Goal: Task Accomplishment & Management: Use online tool/utility

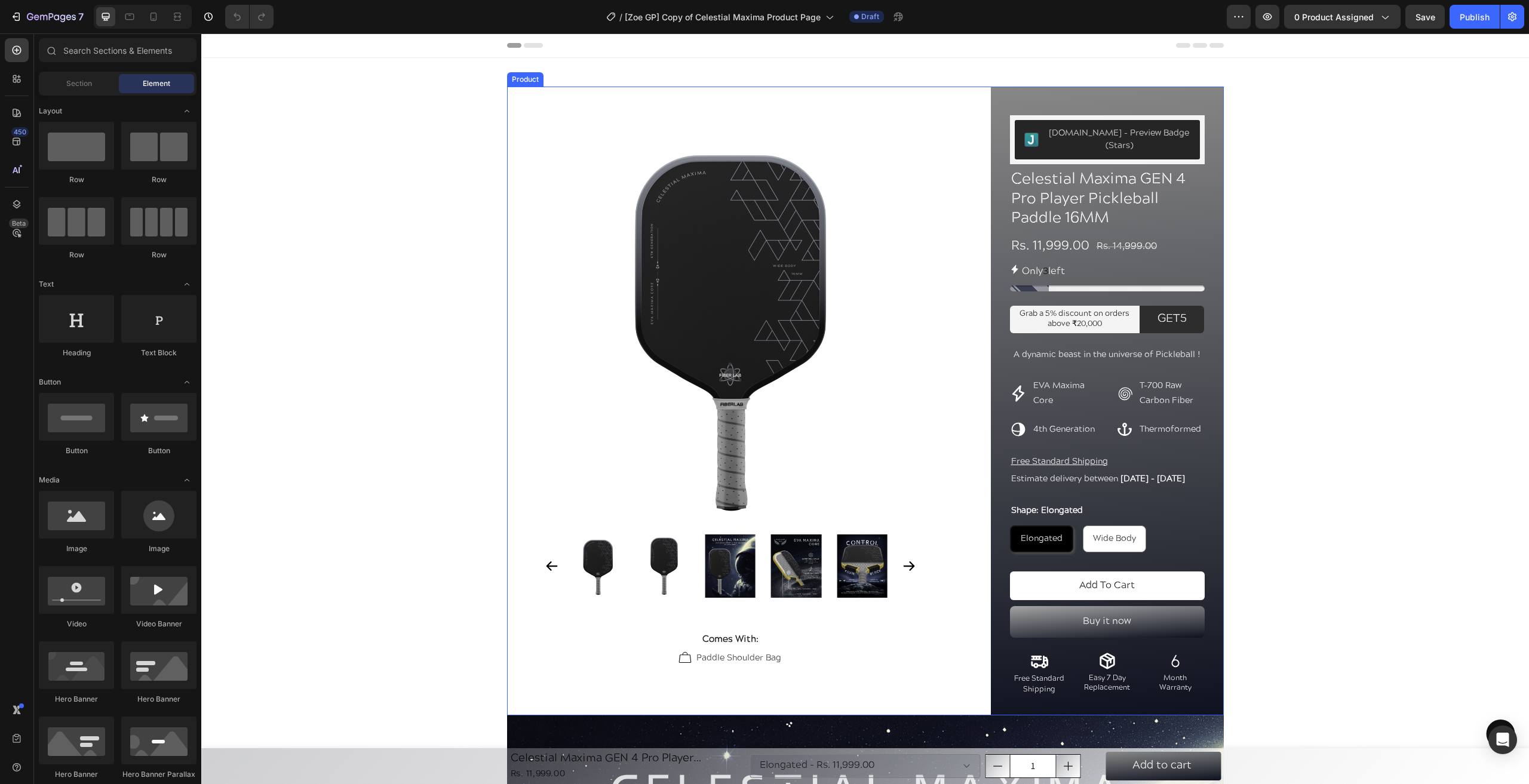
click at [969, 169] on div "Product Images Comes With: Text Block Paddle Shoulder Bag Item List Row Row Row…" at bounding box center [865, 400] width 717 height 629
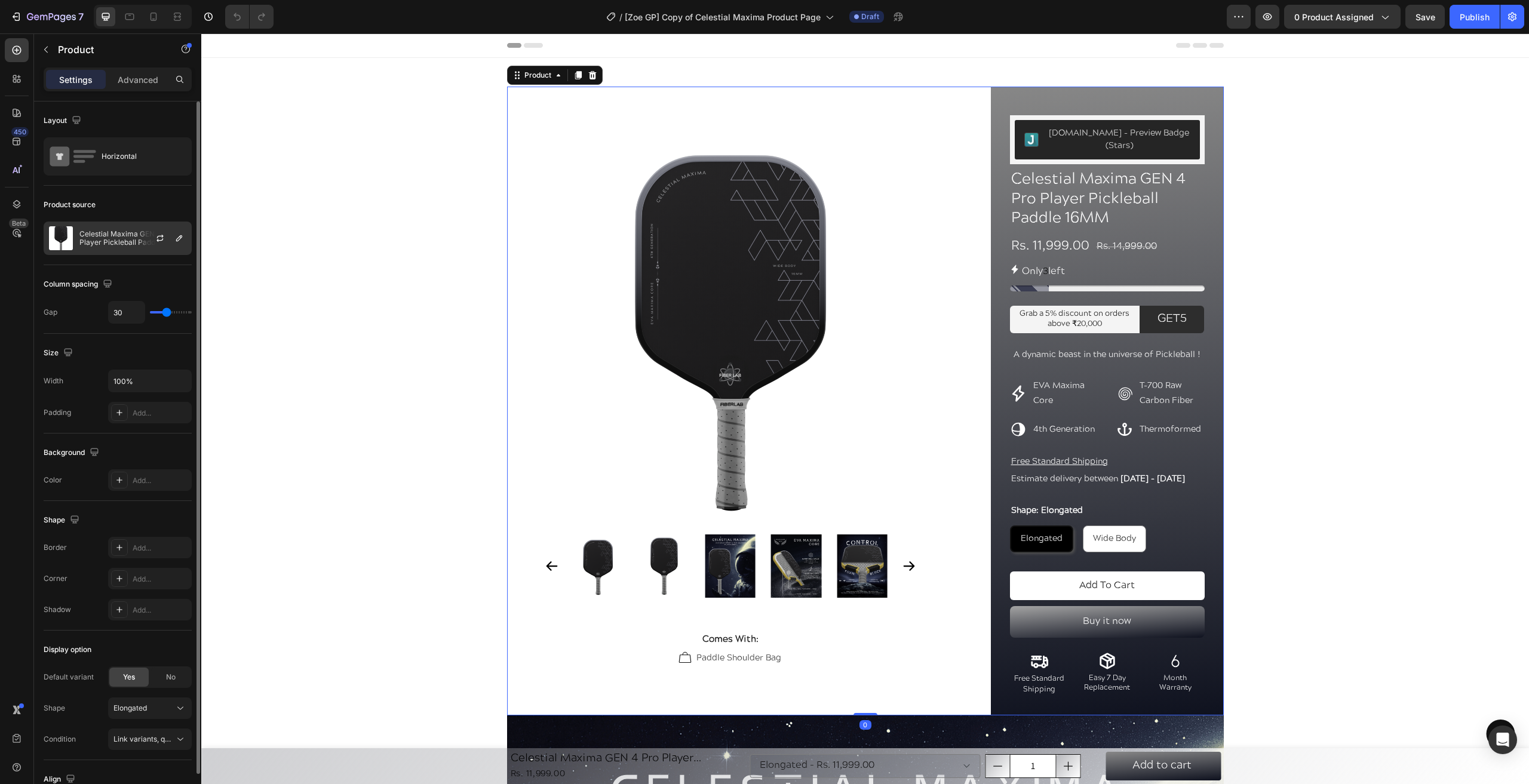
click at [98, 238] on p "Celestial Maxima GEN 4 Pro Player Pickleball Paddle 16MM" at bounding box center [133, 238] width 107 height 16
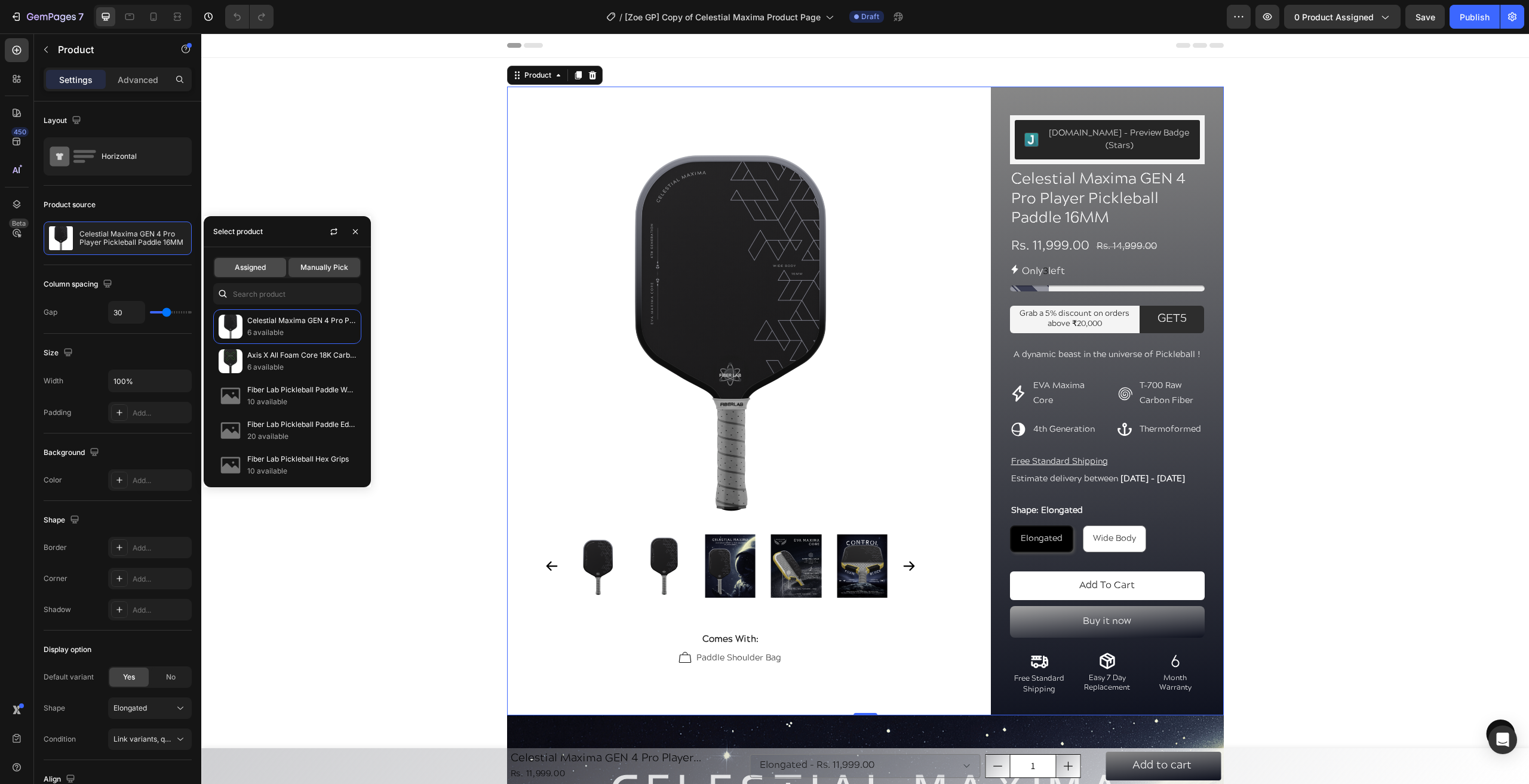
click at [239, 261] on div "Assigned" at bounding box center [250, 268] width 71 height 19
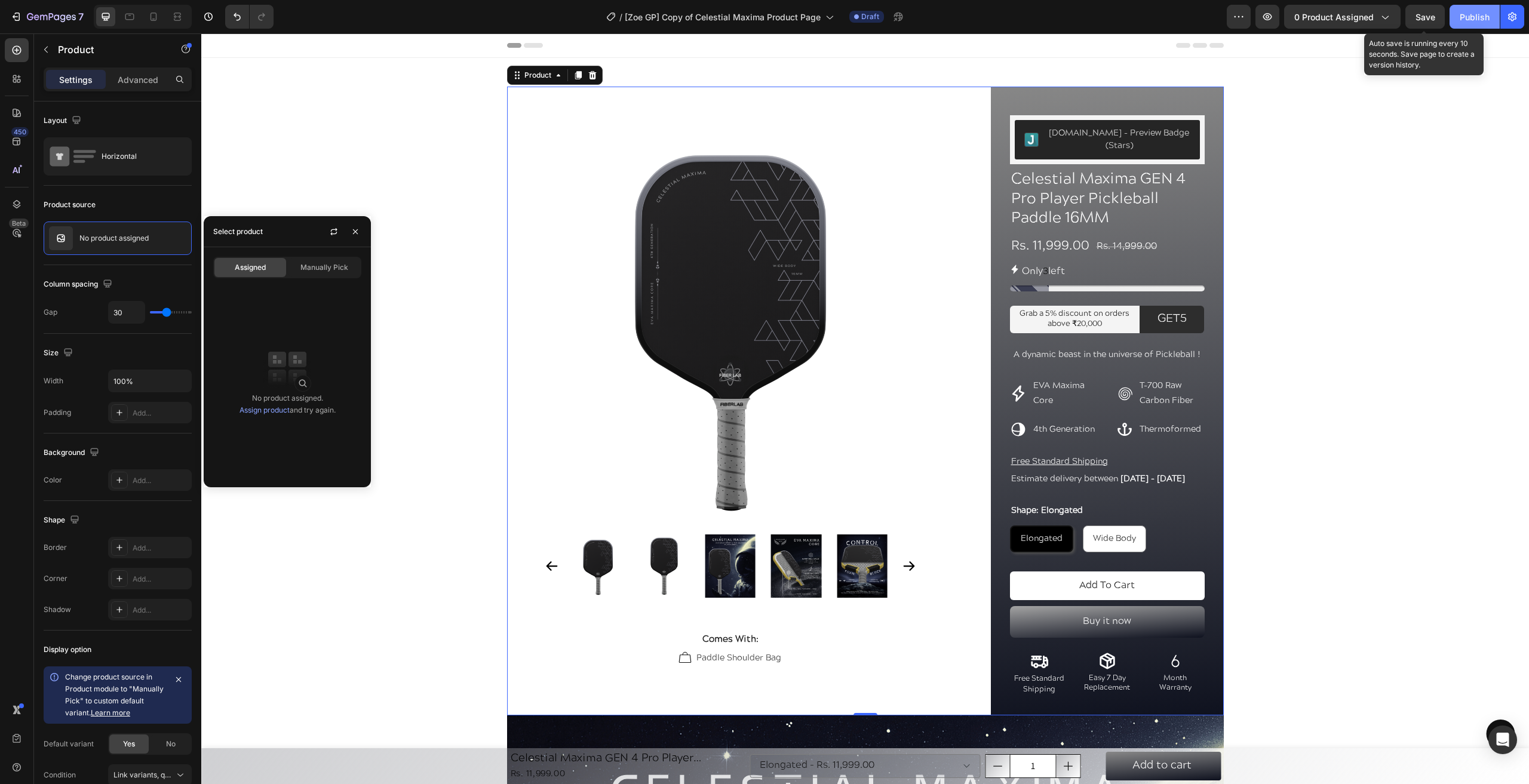
click at [1451, 17] on button "Publish" at bounding box center [1475, 16] width 50 height 24
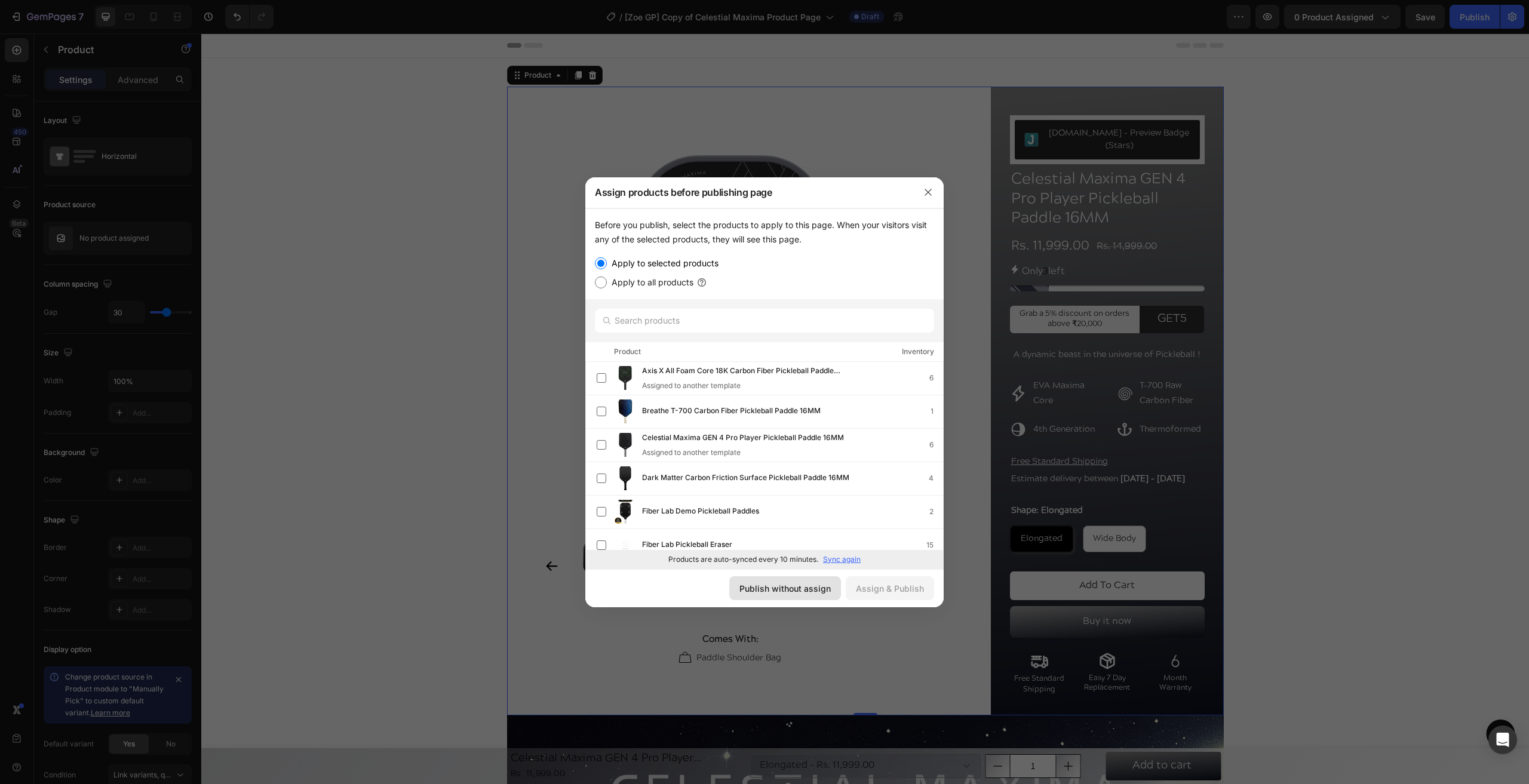
click at [773, 589] on div "Publish without assign" at bounding box center [785, 589] width 91 height 13
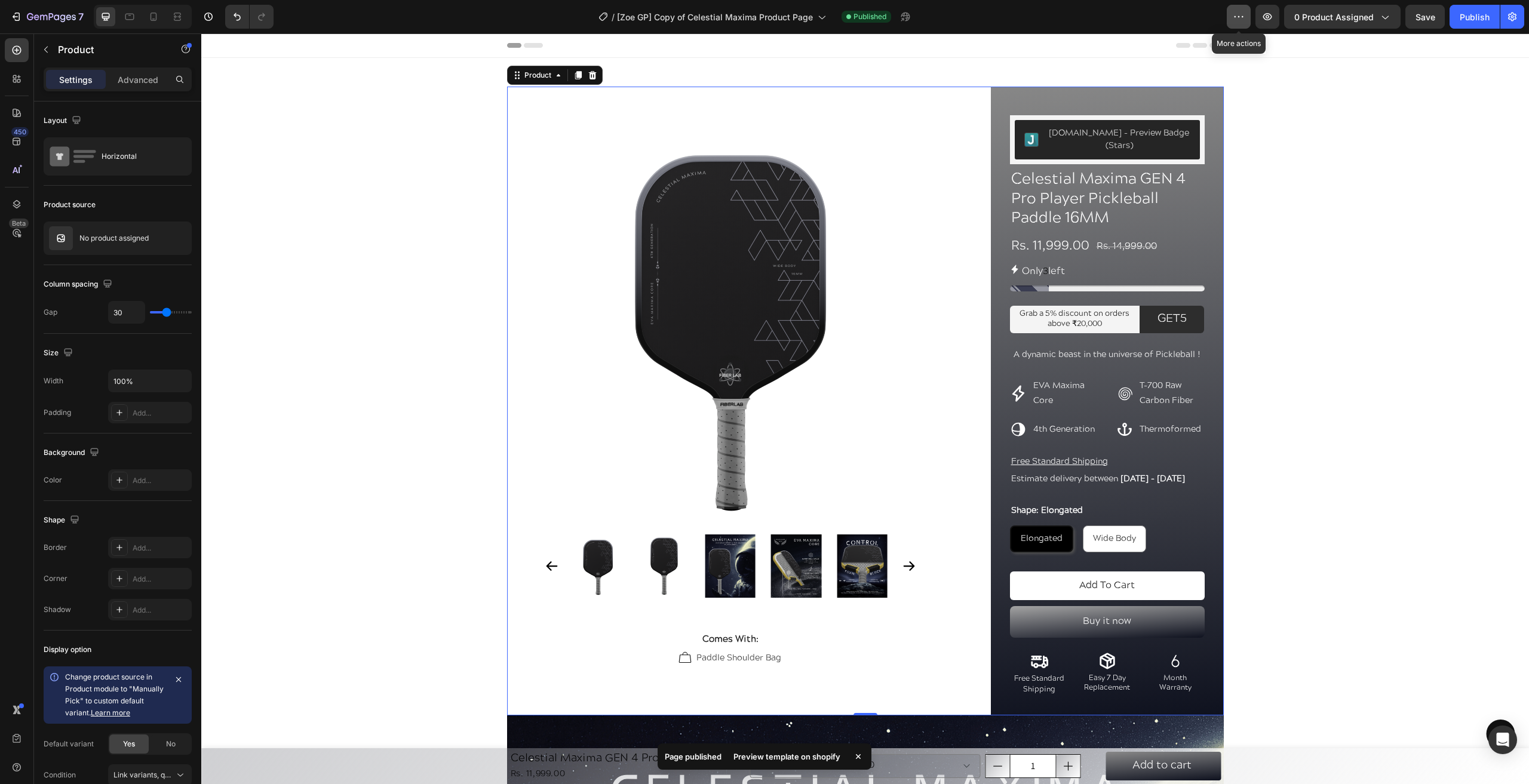
click at [1231, 24] on button "button" at bounding box center [1239, 16] width 24 height 24
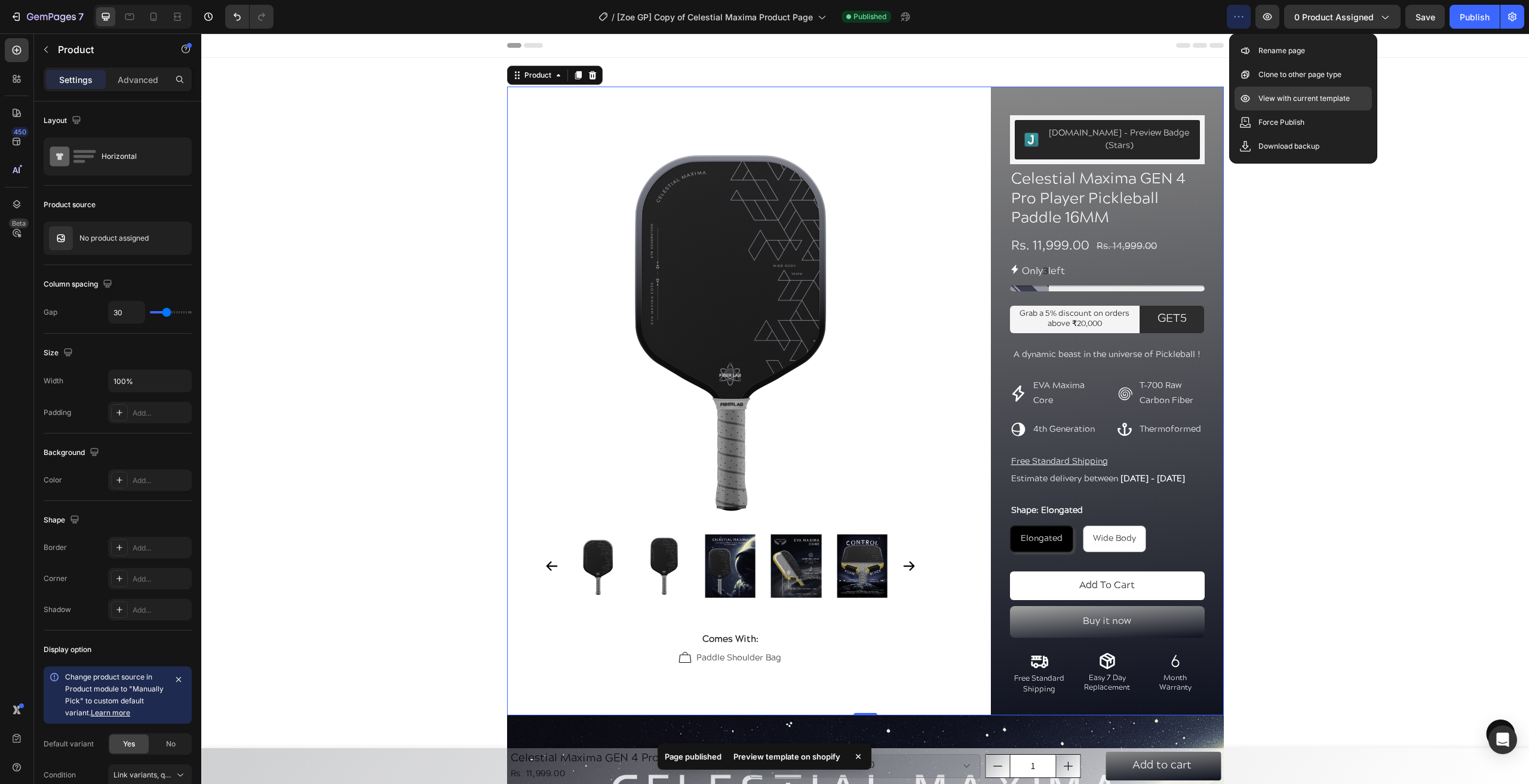
click at [1283, 97] on p "View with current template" at bounding box center [1304, 98] width 91 height 12
